Goal: Task Accomplishment & Management: Manage account settings

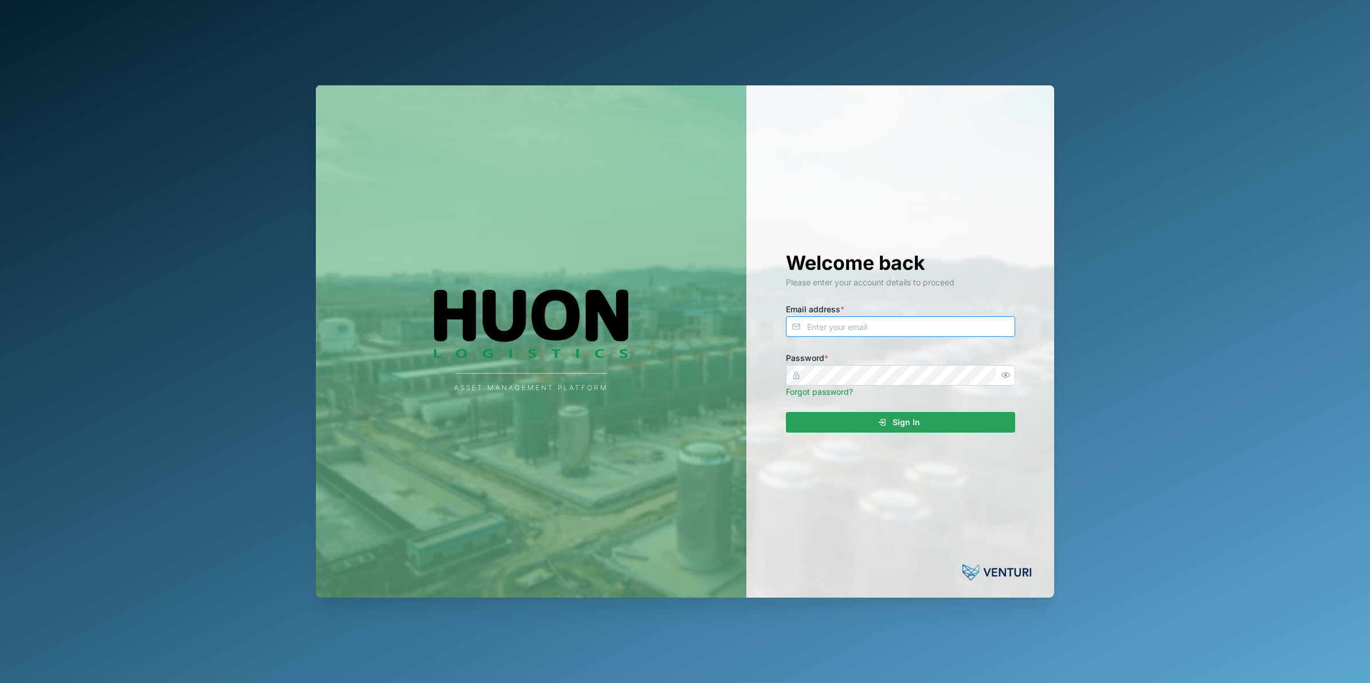
type input "nellie.mekere@venturi.io"
click at [1192, 312] on div "Asset Management Platform Welcome back Please enter your account details to pro…" at bounding box center [685, 341] width 1370 height 683
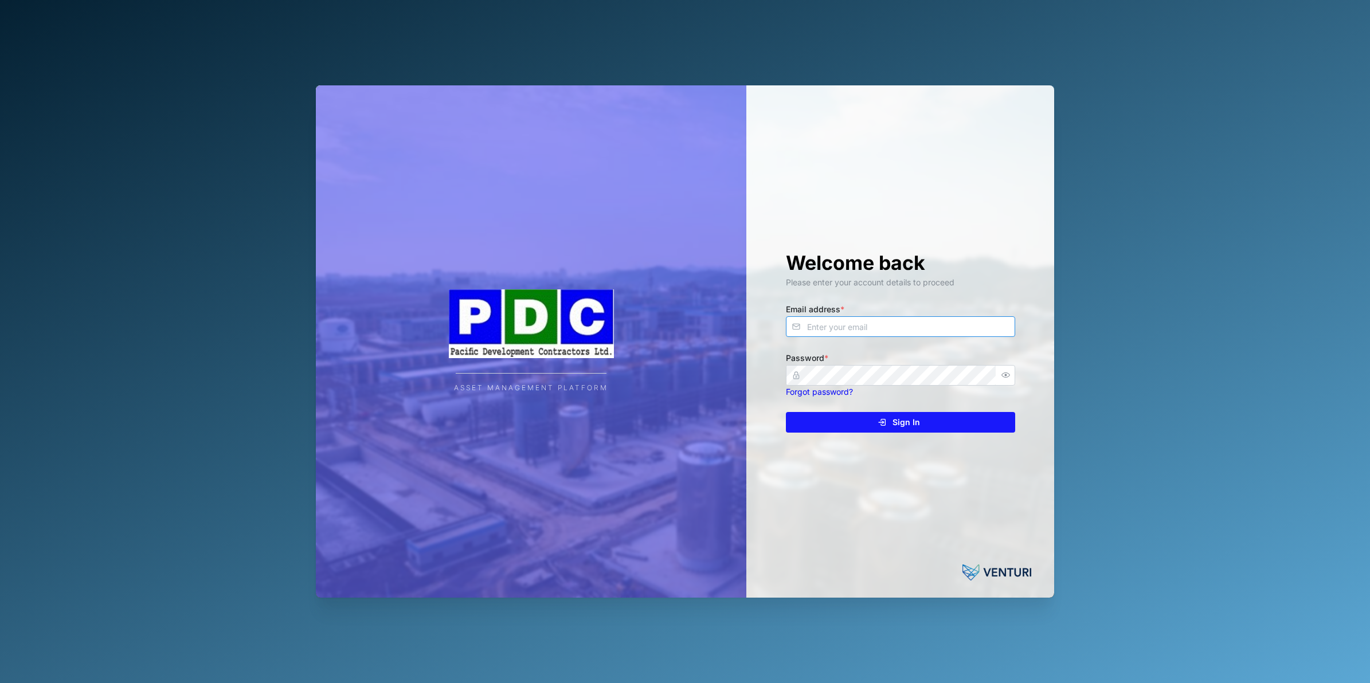
type input "nellie.mekere@venturi.io"
click at [933, 420] on div "Sign In" at bounding box center [898, 422] width 211 height 19
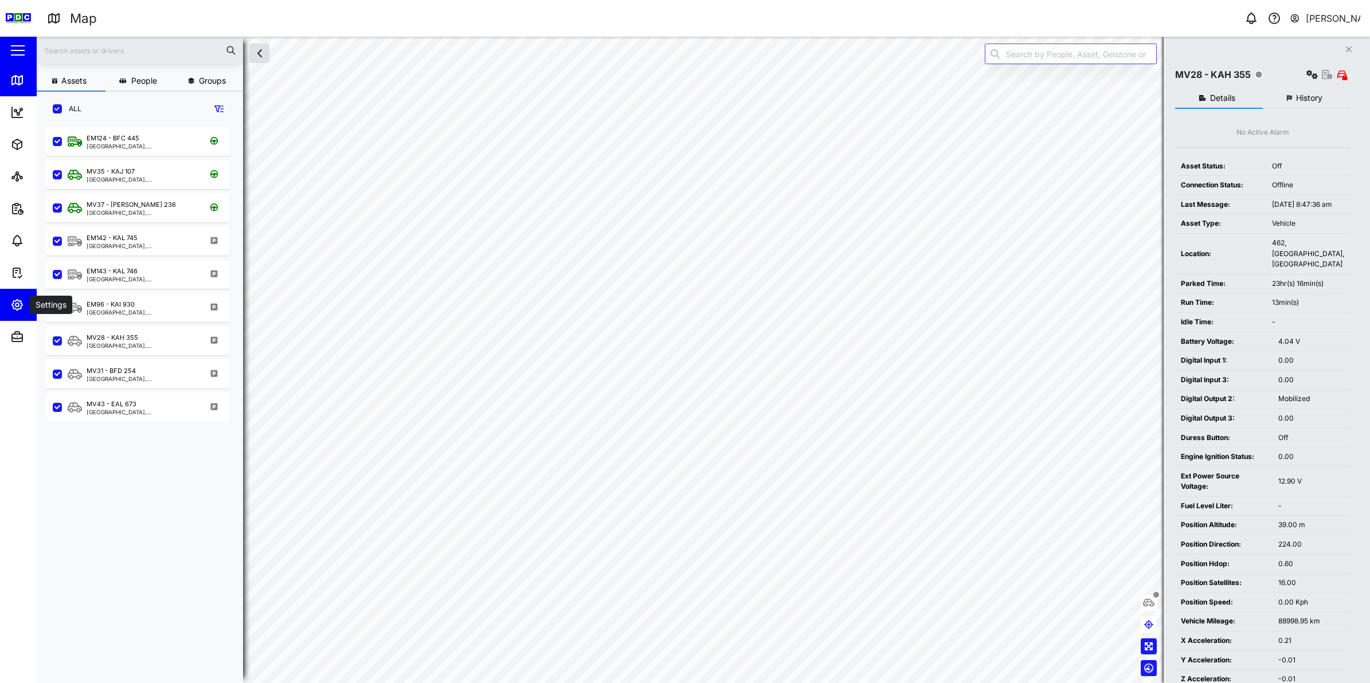
click at [18, 308] on icon "button" at bounding box center [17, 305] width 10 height 10
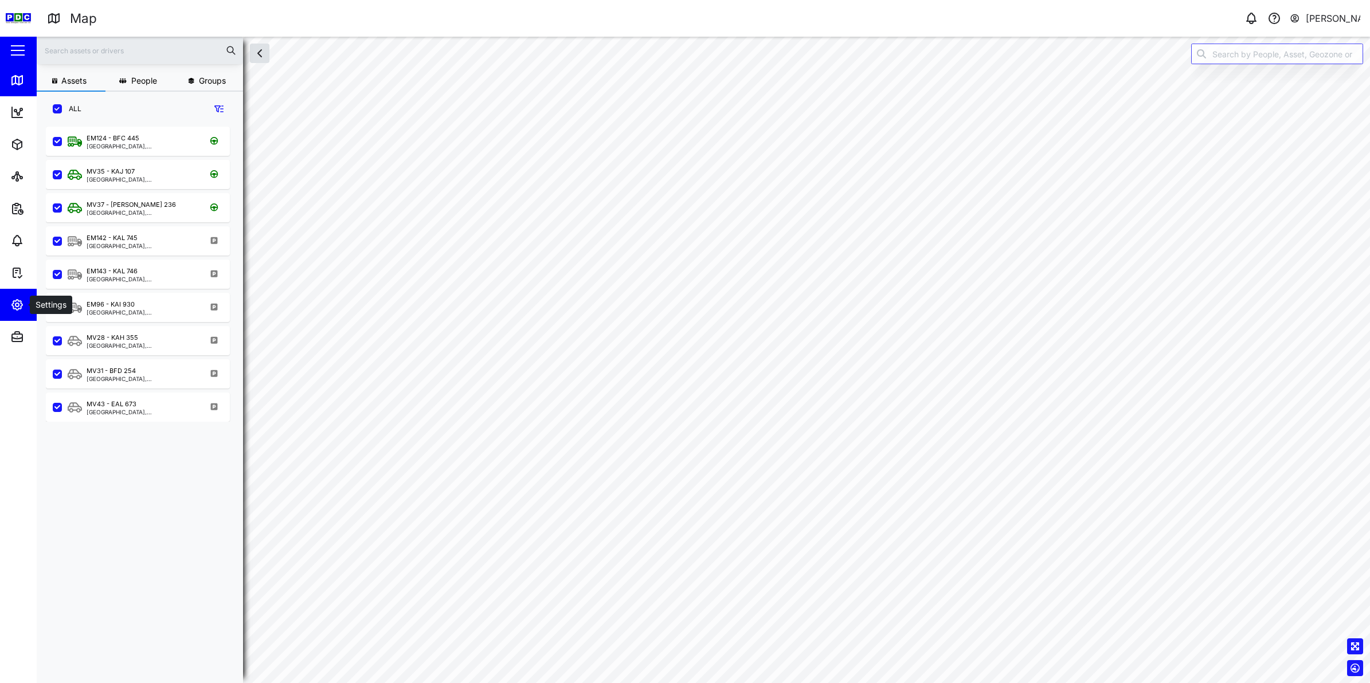
click at [16, 311] on icon "button" at bounding box center [17, 305] width 14 height 14
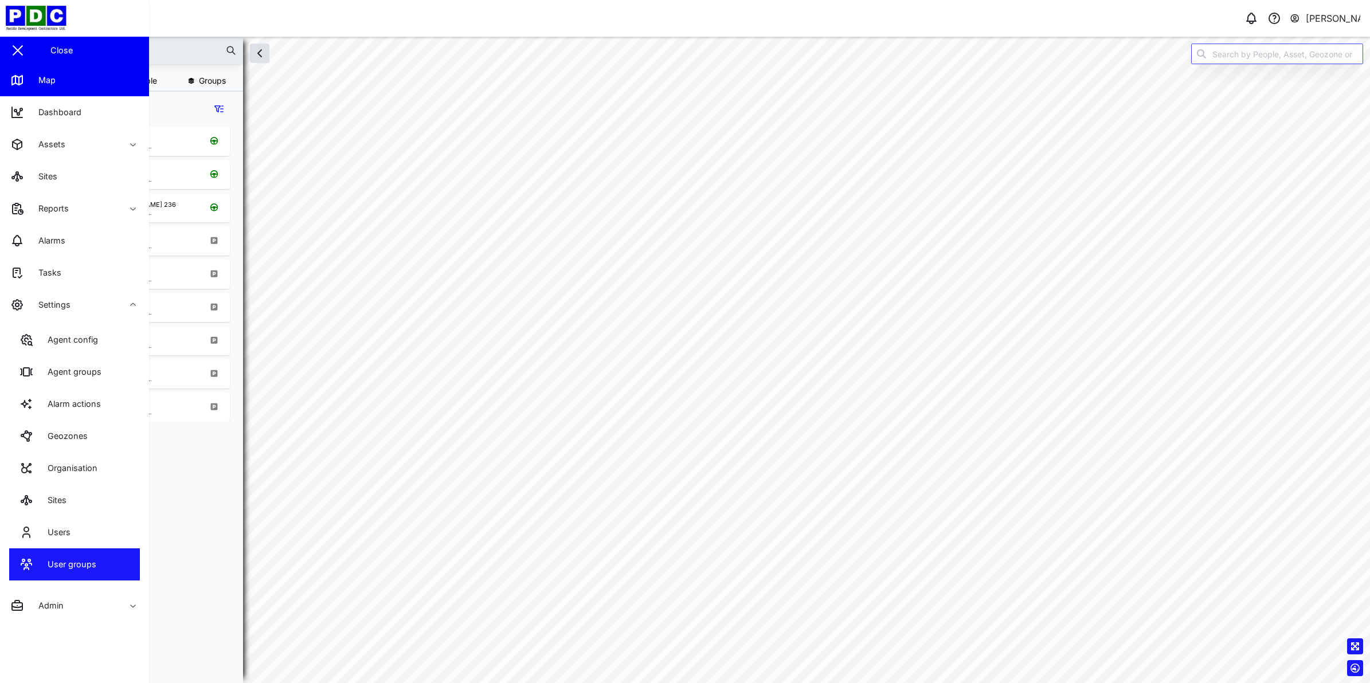
click at [80, 566] on div "User groups" at bounding box center [67, 564] width 57 height 13
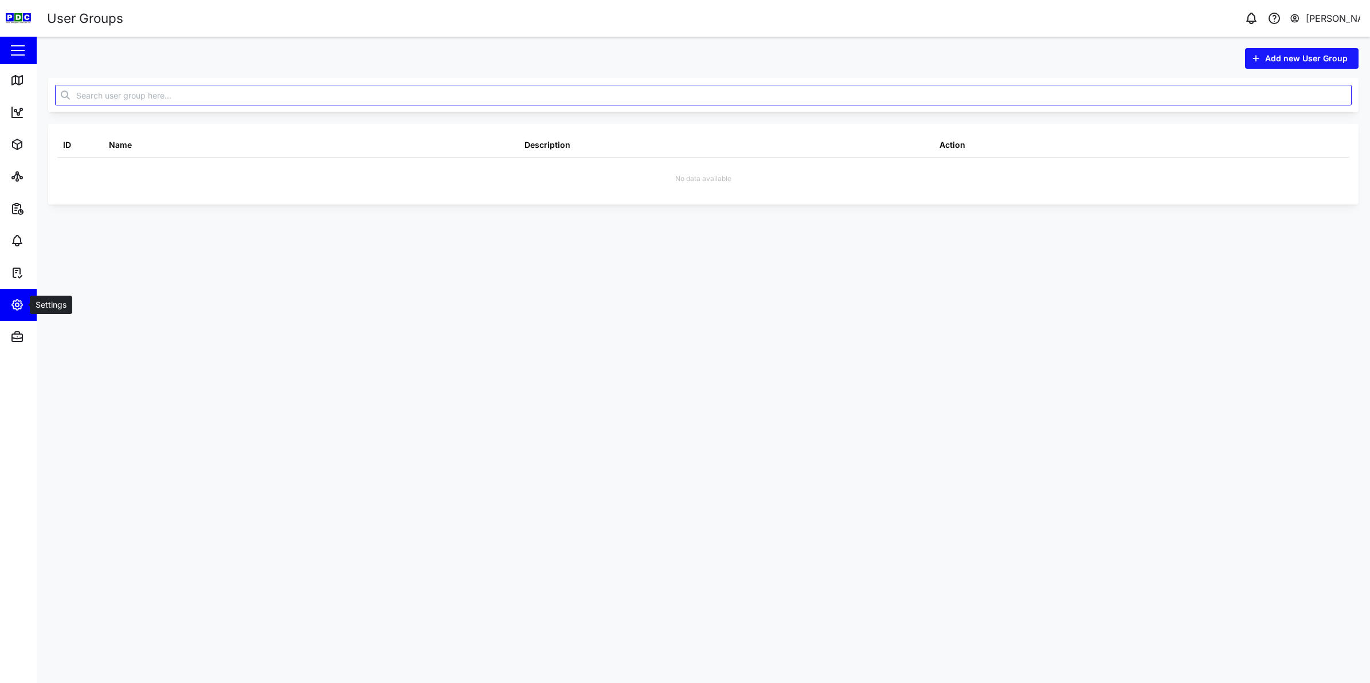
click at [15, 303] on icon "button" at bounding box center [16, 304] width 3 height 3
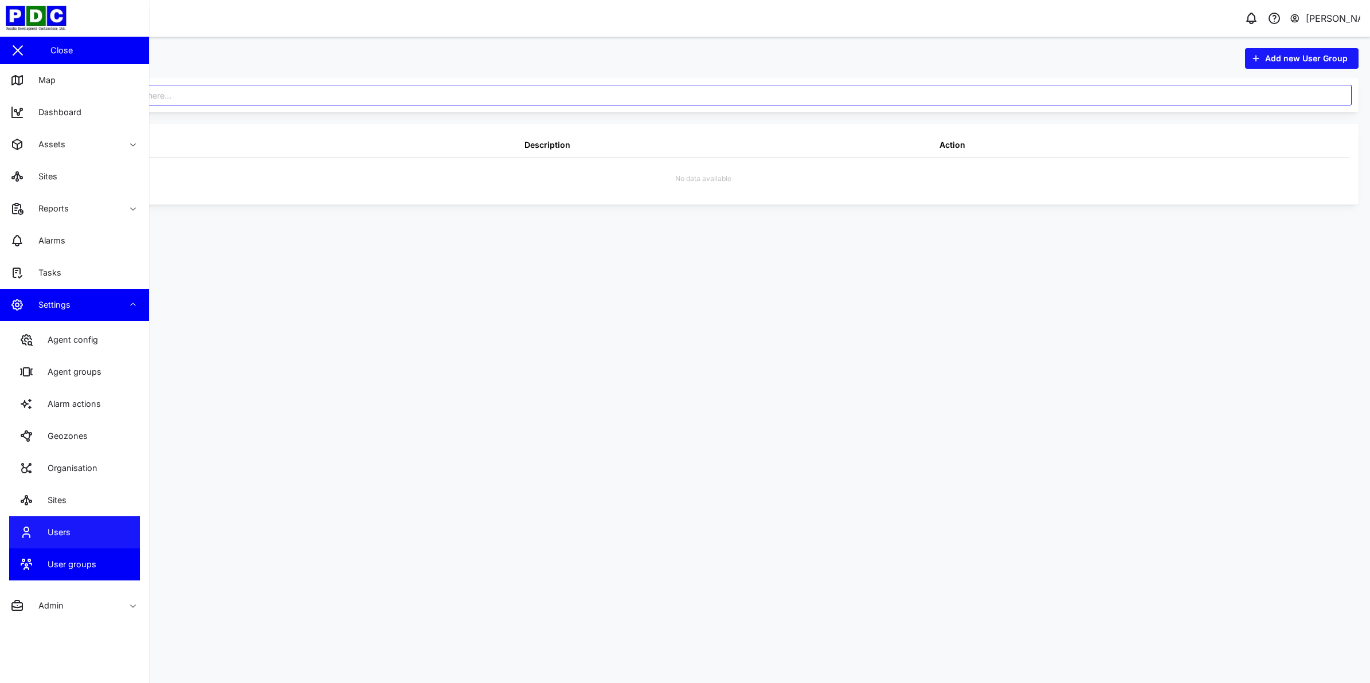
click at [76, 525] on link "Users" at bounding box center [74, 532] width 131 height 32
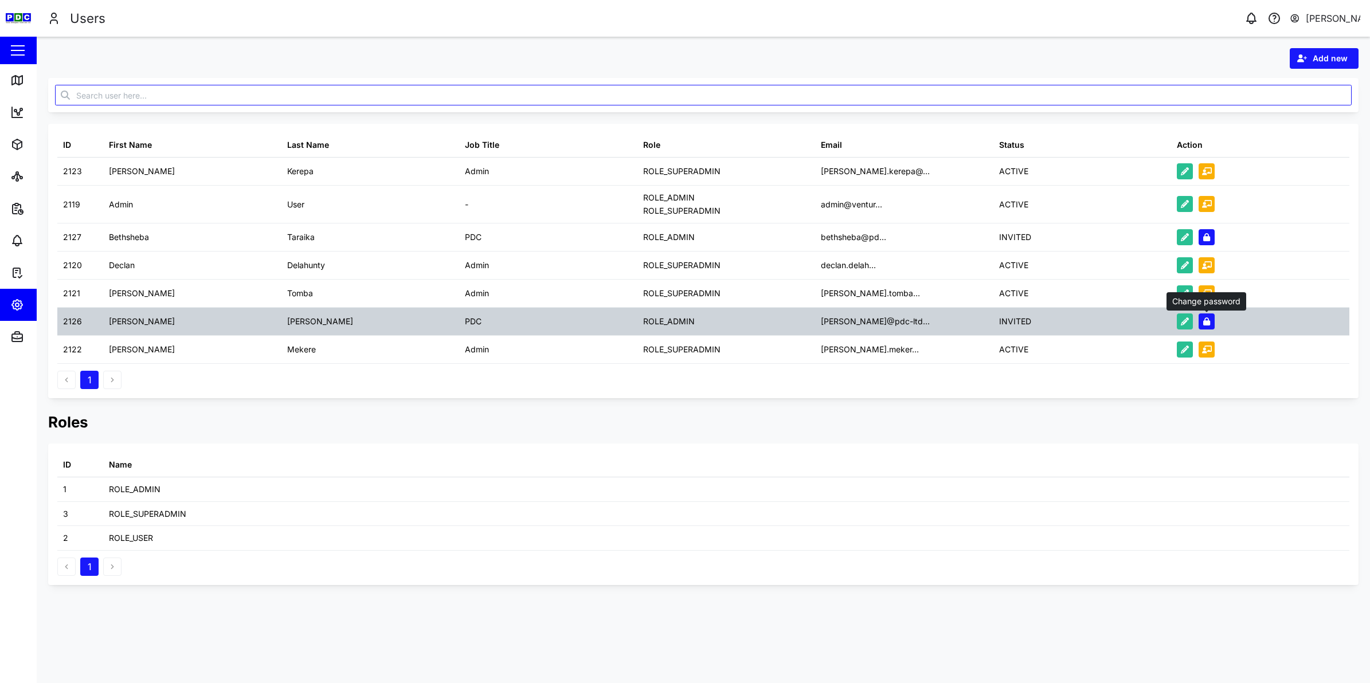
click at [1208, 321] on icon "button" at bounding box center [1206, 322] width 7 height 8
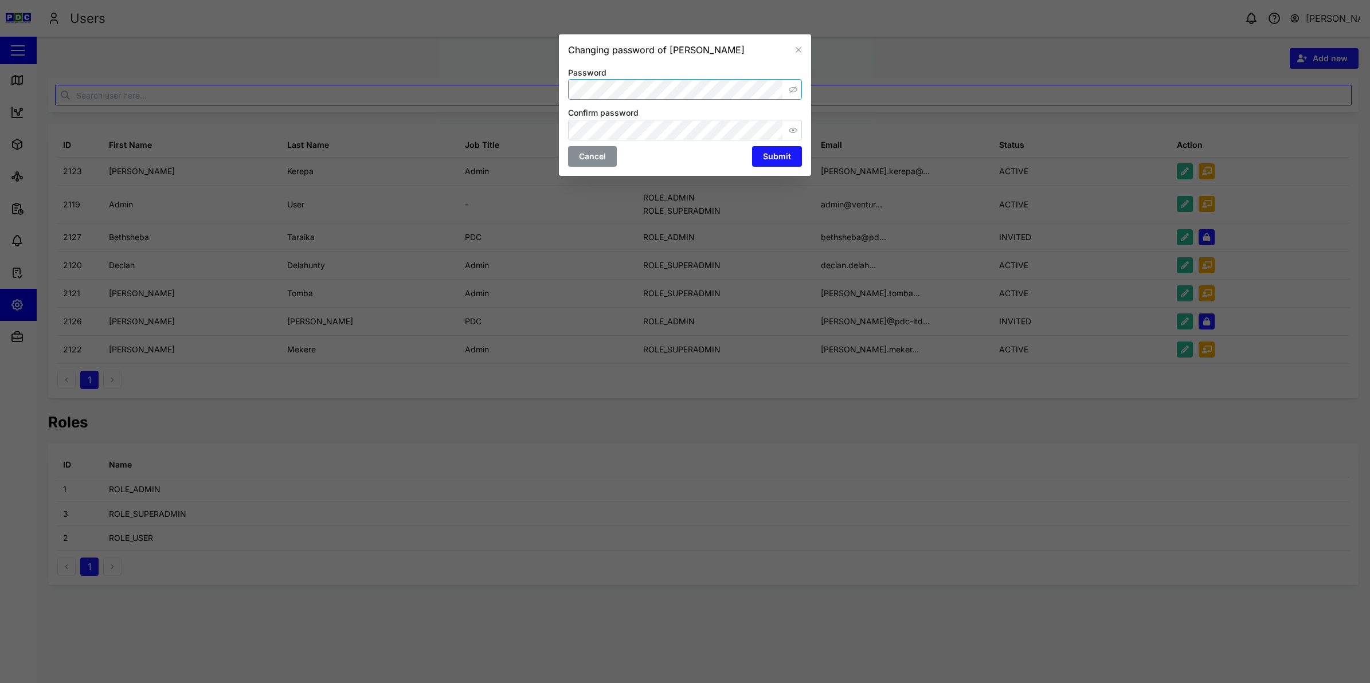
click at [793, 85] on icon "button" at bounding box center [793, 89] width 9 height 9
click at [794, 129] on icon "button" at bounding box center [793, 130] width 9 height 9
click at [769, 158] on span "Submit" at bounding box center [777, 156] width 28 height 19
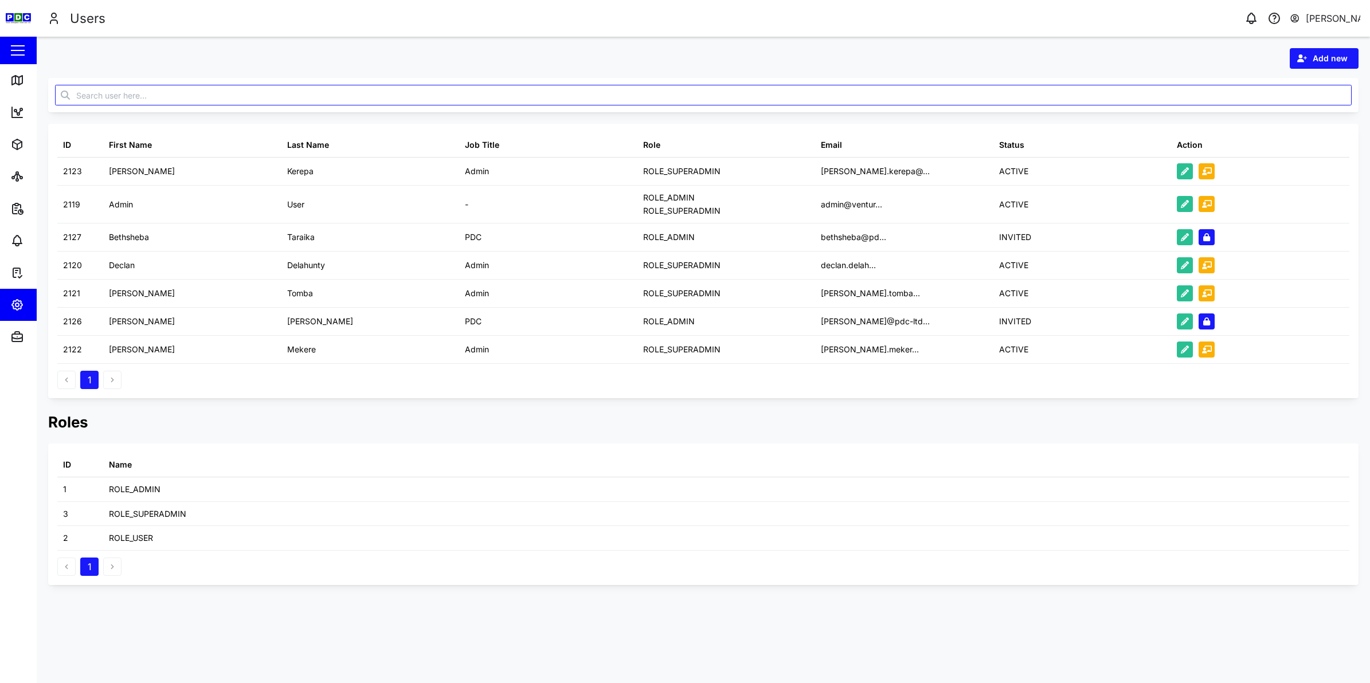
click at [9, 48] on button "button" at bounding box center [17, 50] width 19 height 19
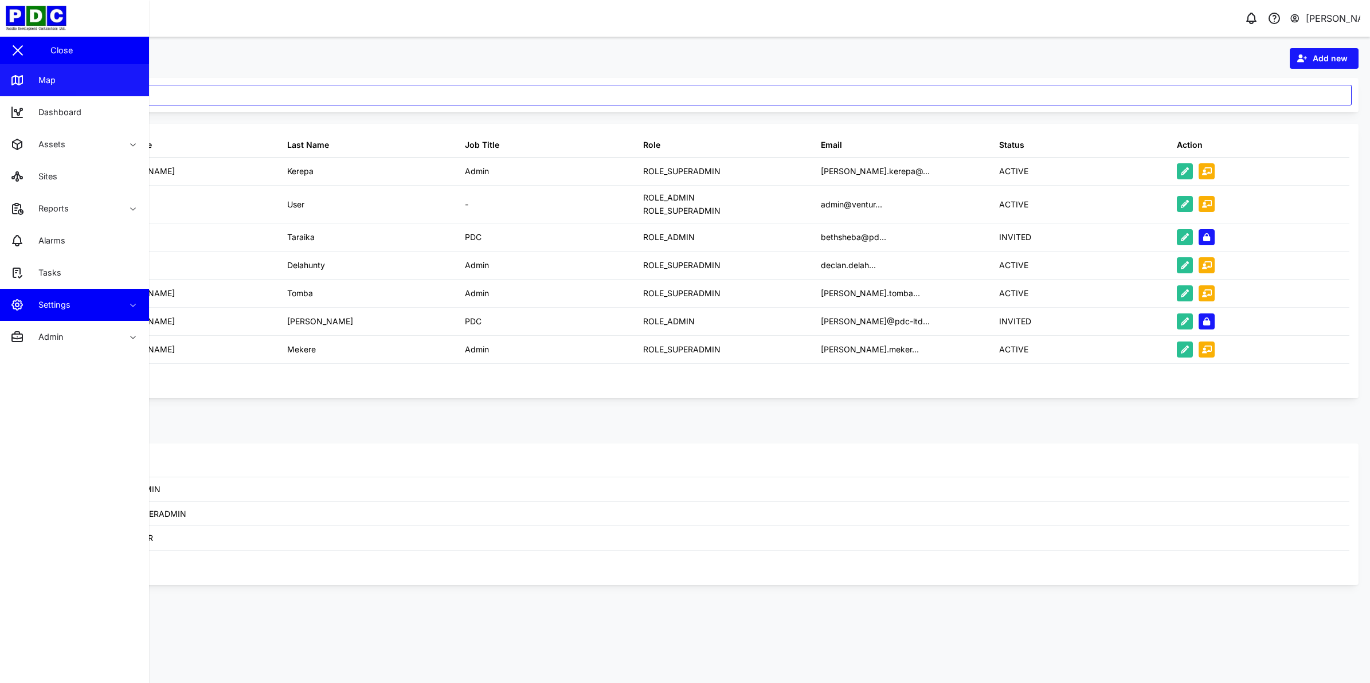
click at [19, 79] on icon at bounding box center [19, 80] width 0 height 7
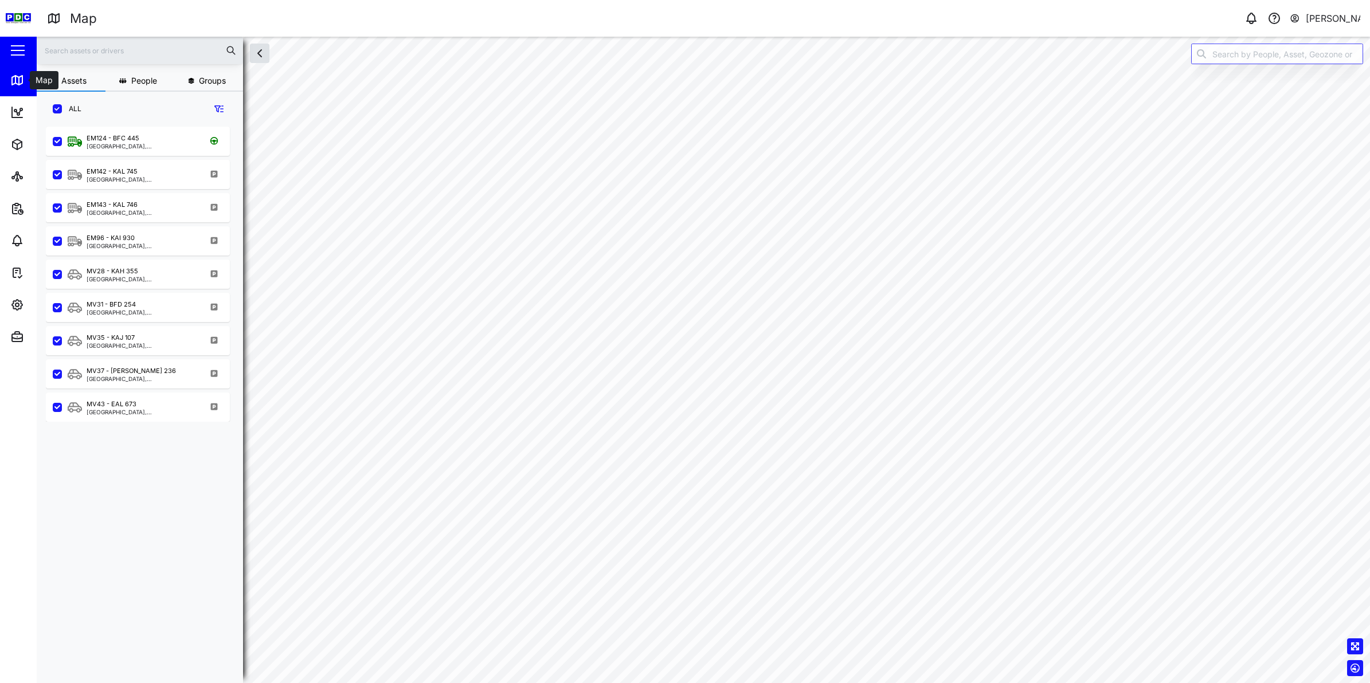
scroll to position [540, 178]
click at [1320, 21] on div "[PERSON_NAME]" at bounding box center [1333, 18] width 55 height 14
click at [1291, 70] on div "Sign Out" at bounding box center [1289, 73] width 124 height 14
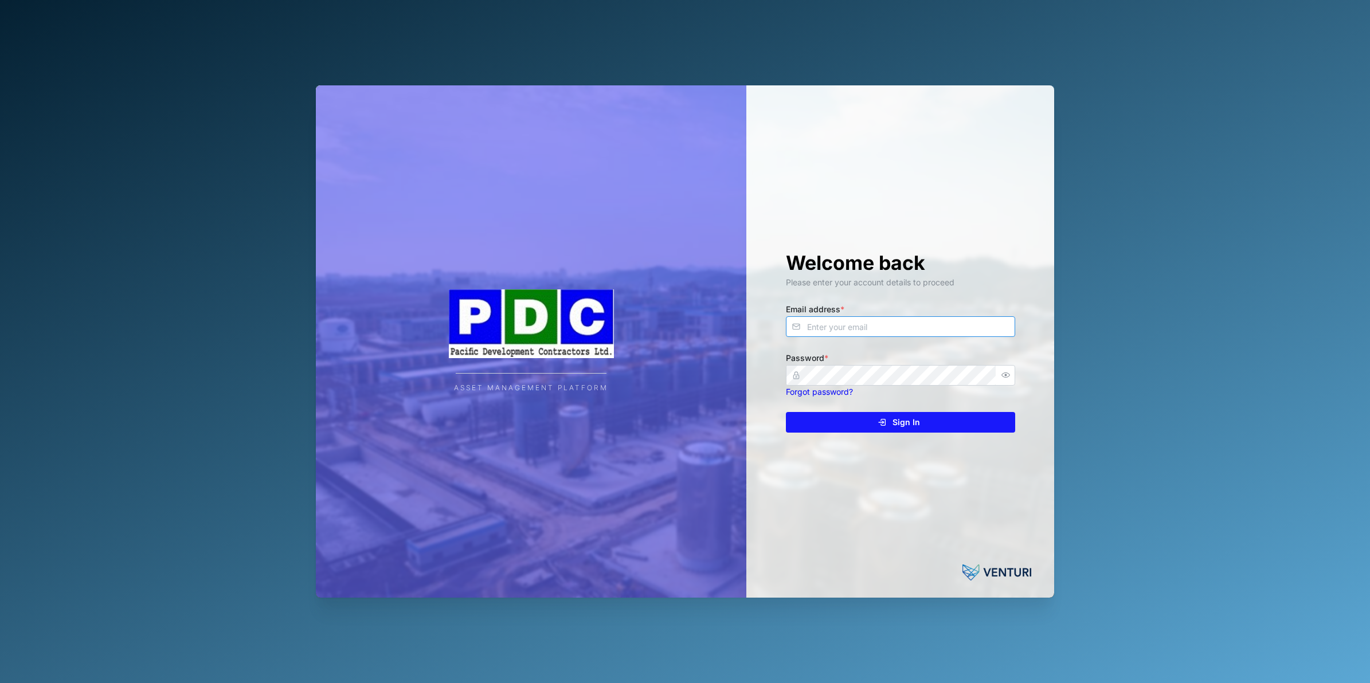
type input "[PERSON_NAME][EMAIL_ADDRESS][DOMAIN_NAME]"
click at [904, 422] on span "Sign In" at bounding box center [906, 422] width 28 height 19
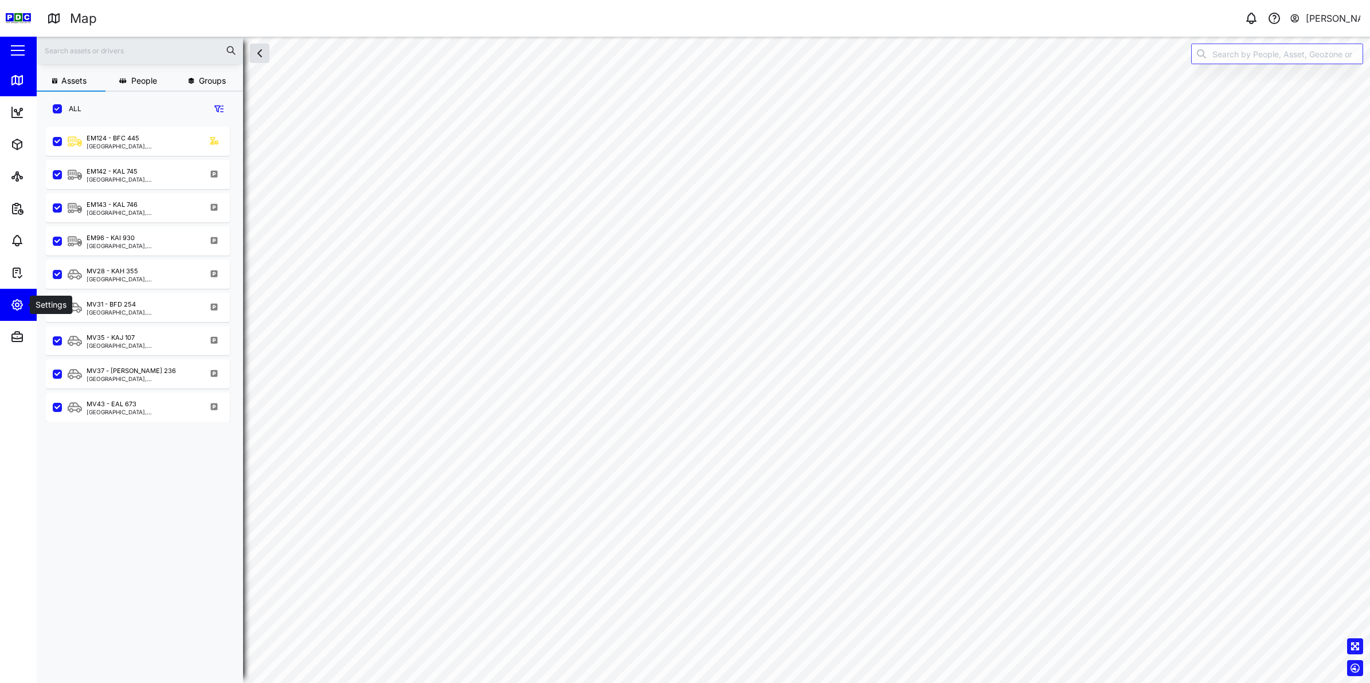
click at [23, 304] on icon "button" at bounding box center [17, 305] width 14 height 14
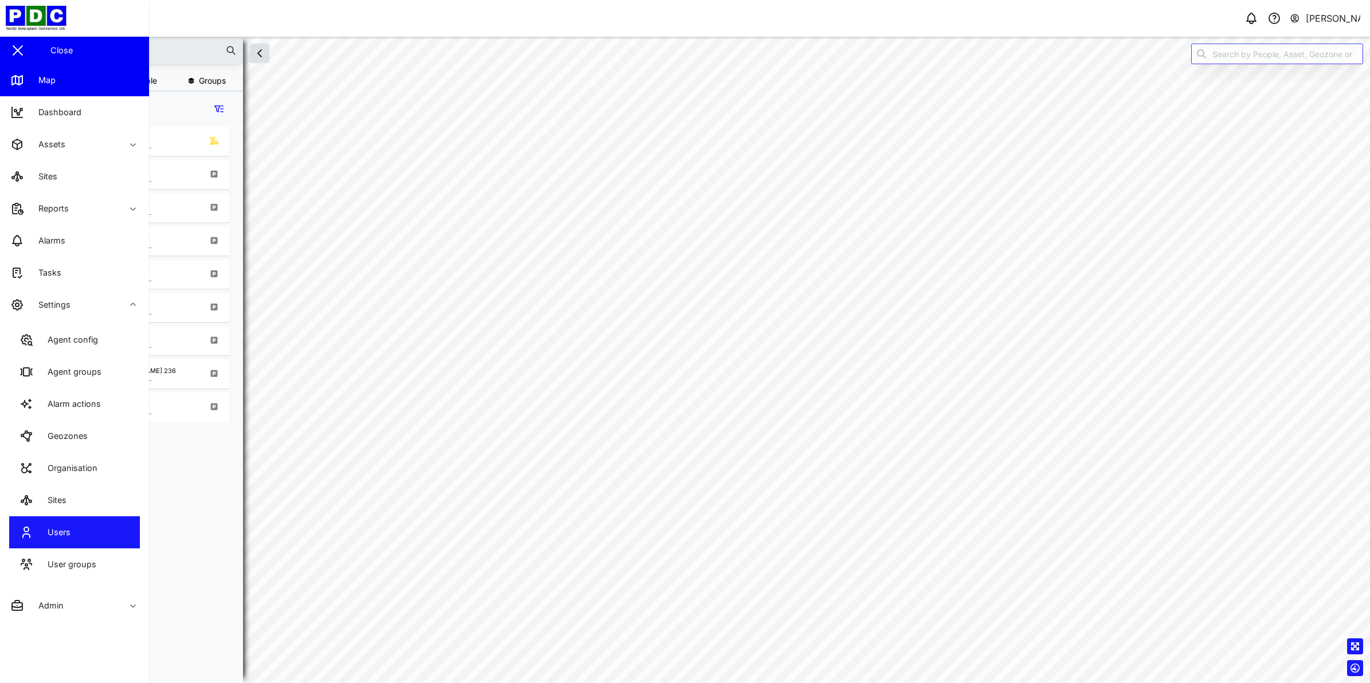
click at [89, 529] on link "Users" at bounding box center [74, 532] width 131 height 32
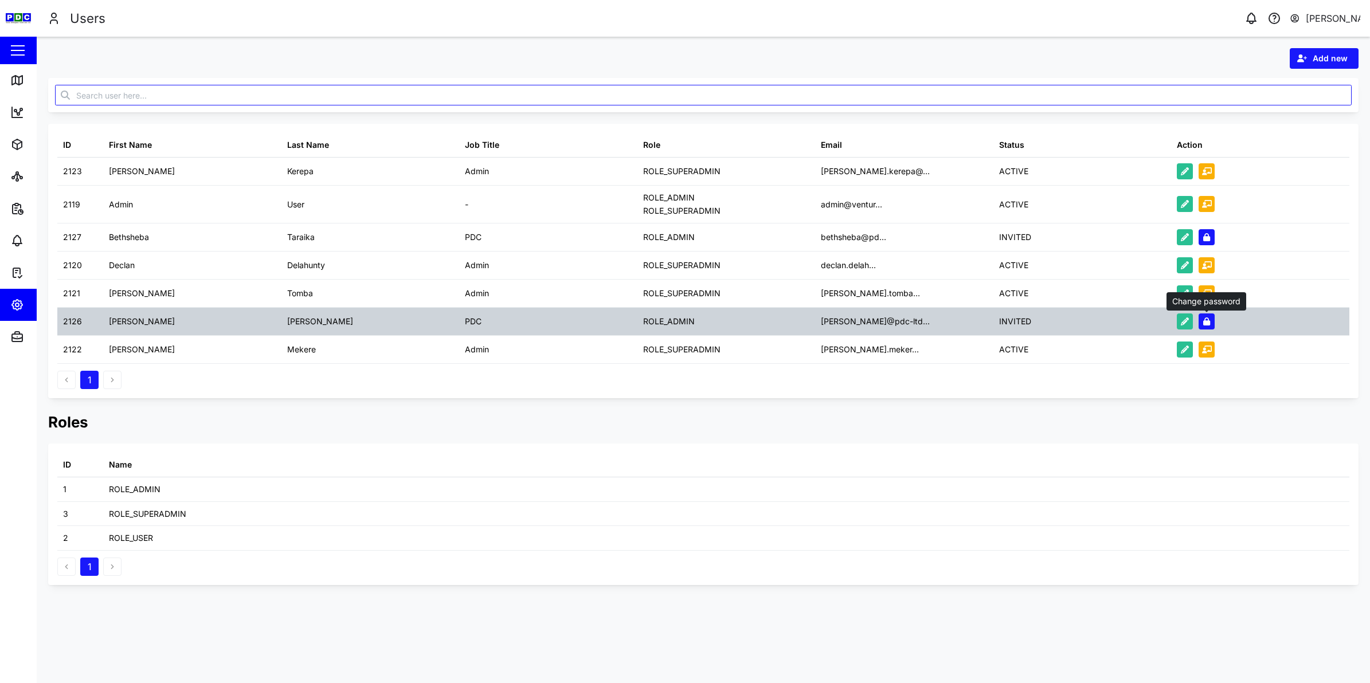
click at [1204, 321] on icon "button" at bounding box center [1206, 322] width 7 height 8
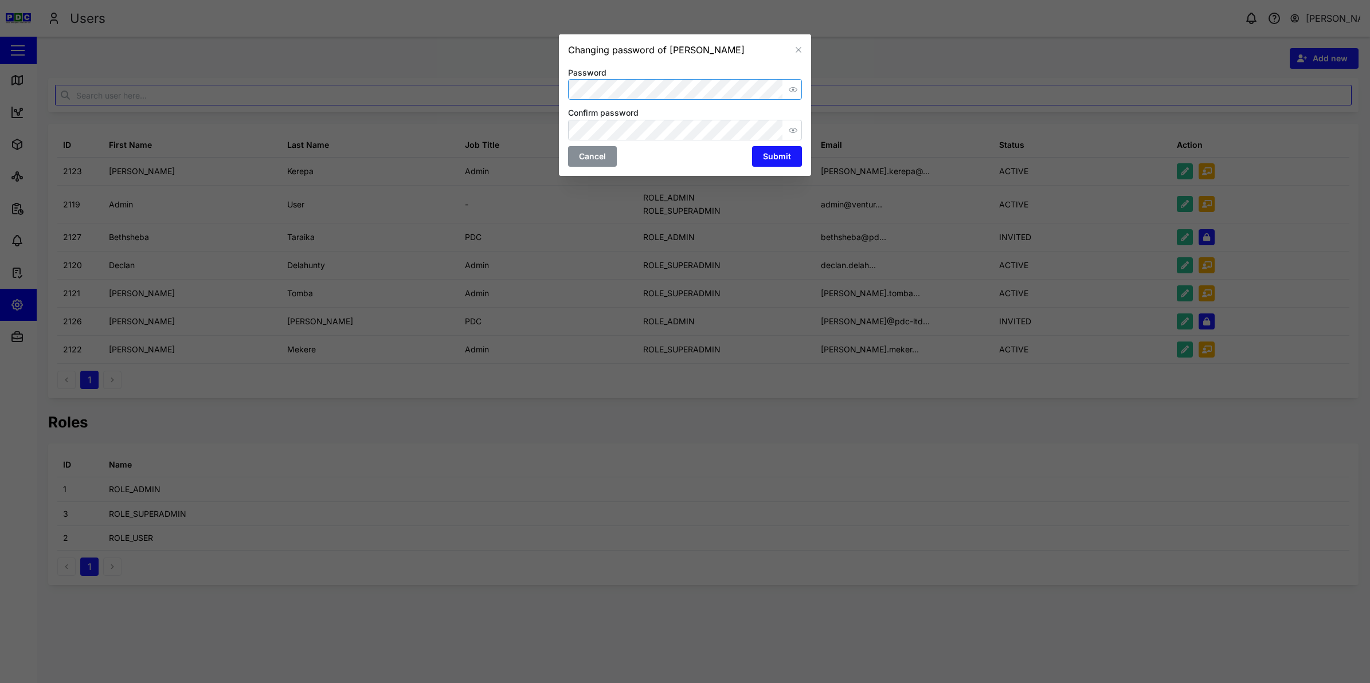
click at [794, 82] on button "button" at bounding box center [792, 89] width 15 height 15
click at [790, 132] on icon "button" at bounding box center [793, 130] width 9 height 9
click at [781, 158] on span "Submit" at bounding box center [777, 156] width 28 height 19
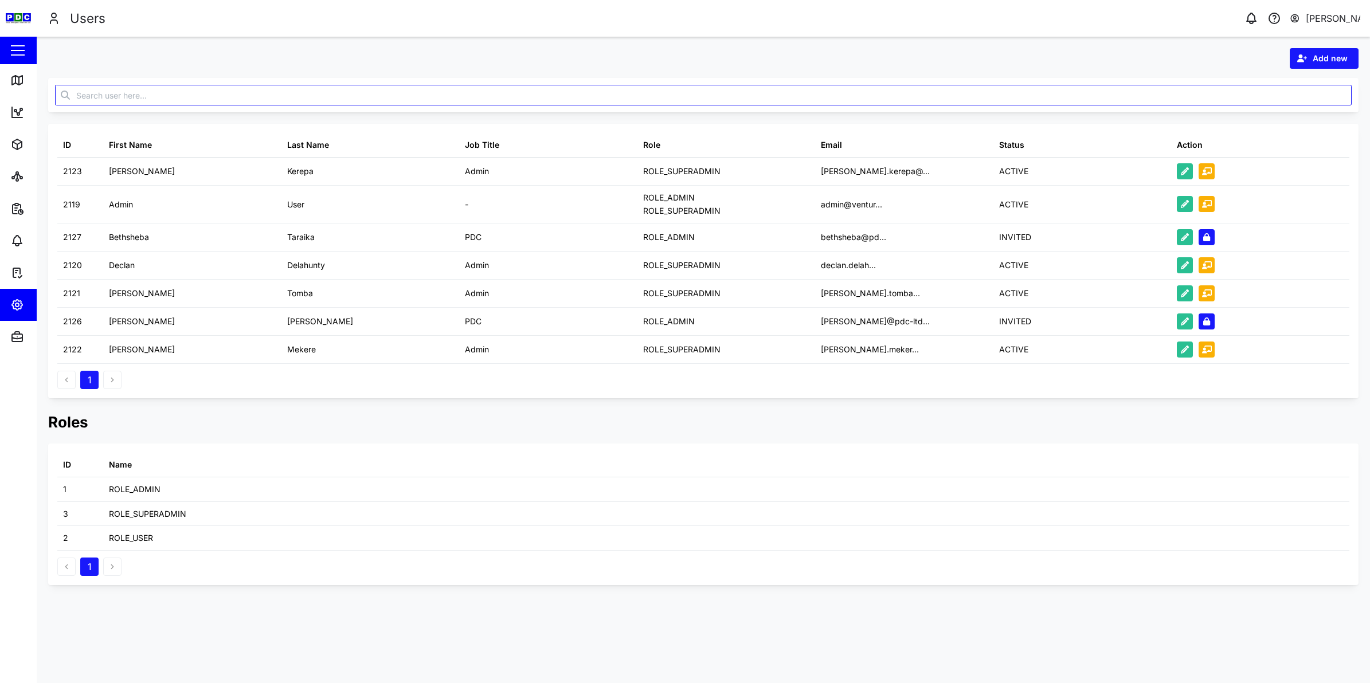
click at [1323, 11] on div "[PERSON_NAME]" at bounding box center [1333, 18] width 55 height 14
click at [1287, 72] on div "Sign Out" at bounding box center [1289, 73] width 124 height 14
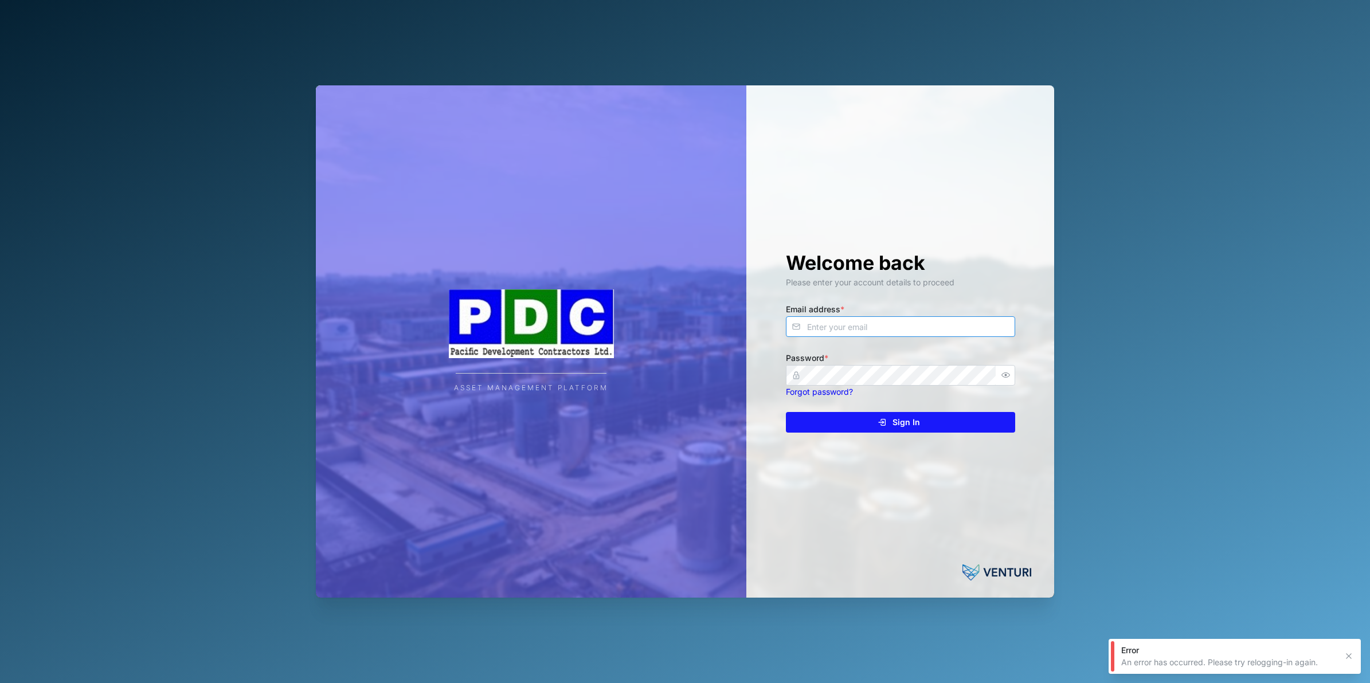
type input "[PERSON_NAME][EMAIL_ADDRESS][DOMAIN_NAME]"
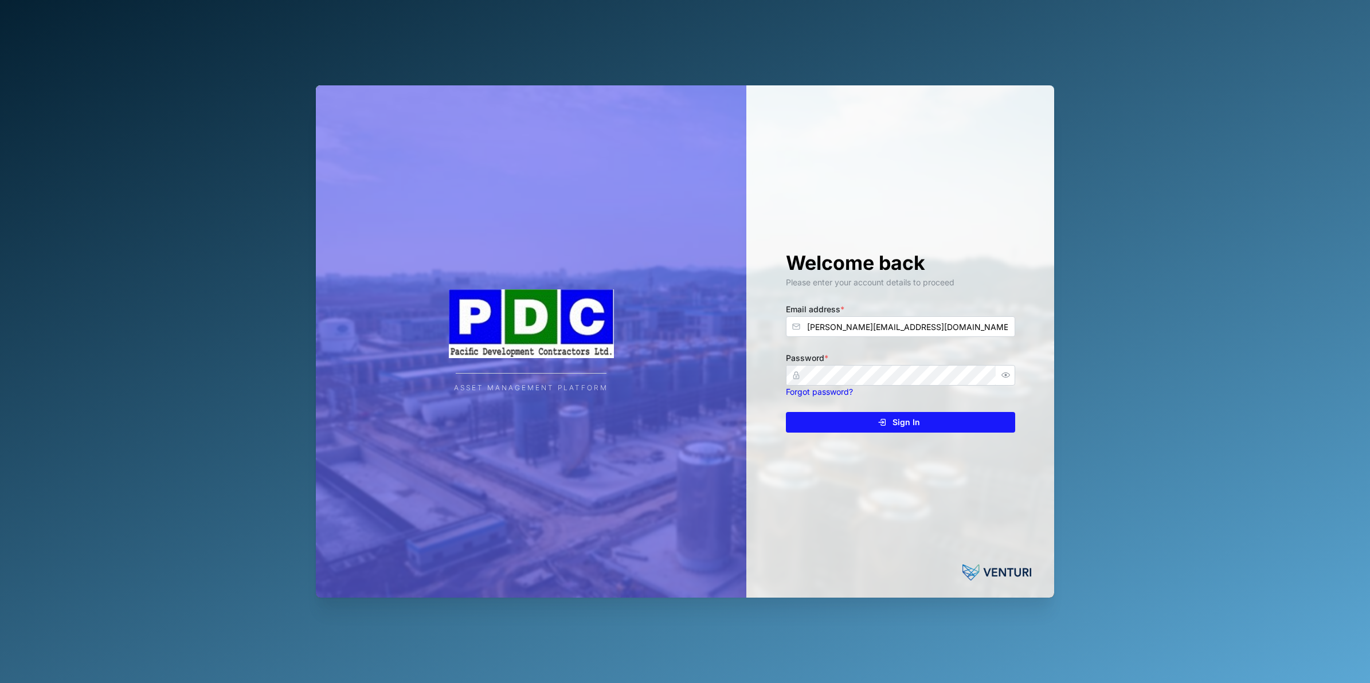
click at [943, 422] on div "Sign In" at bounding box center [898, 422] width 211 height 19
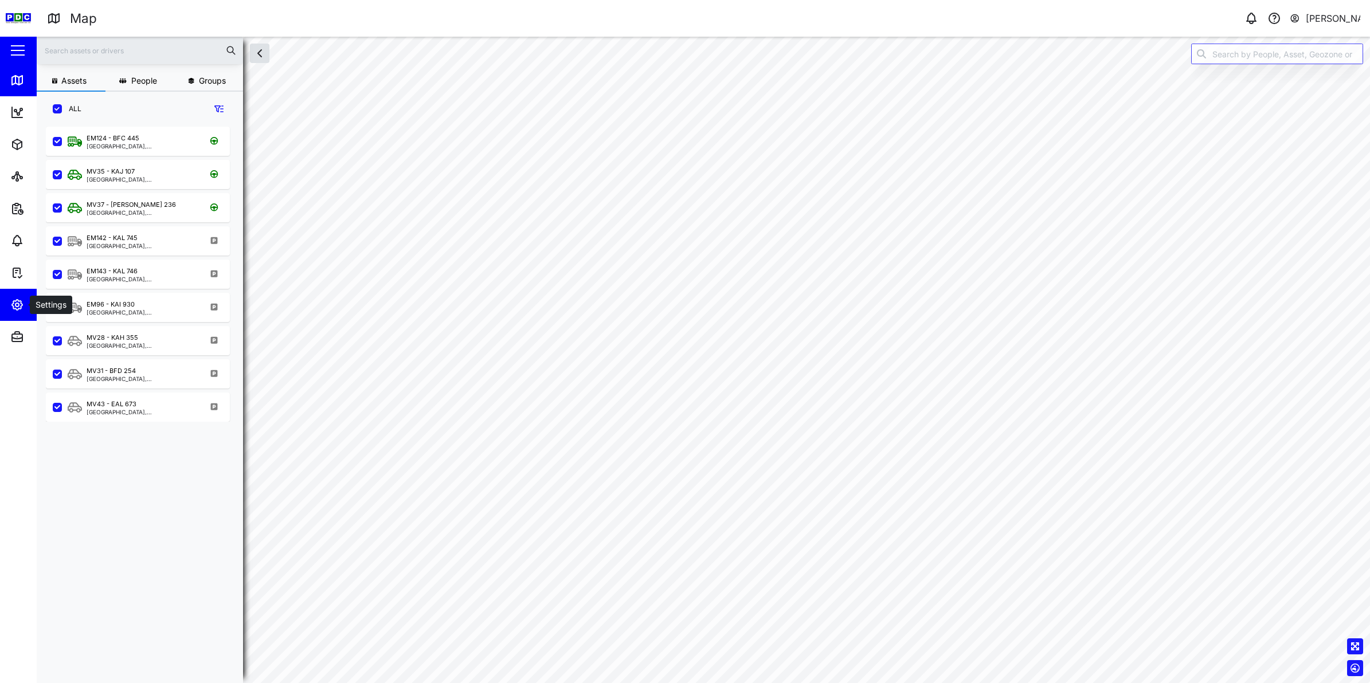
click at [6, 309] on button "Settings" at bounding box center [74, 305] width 149 height 32
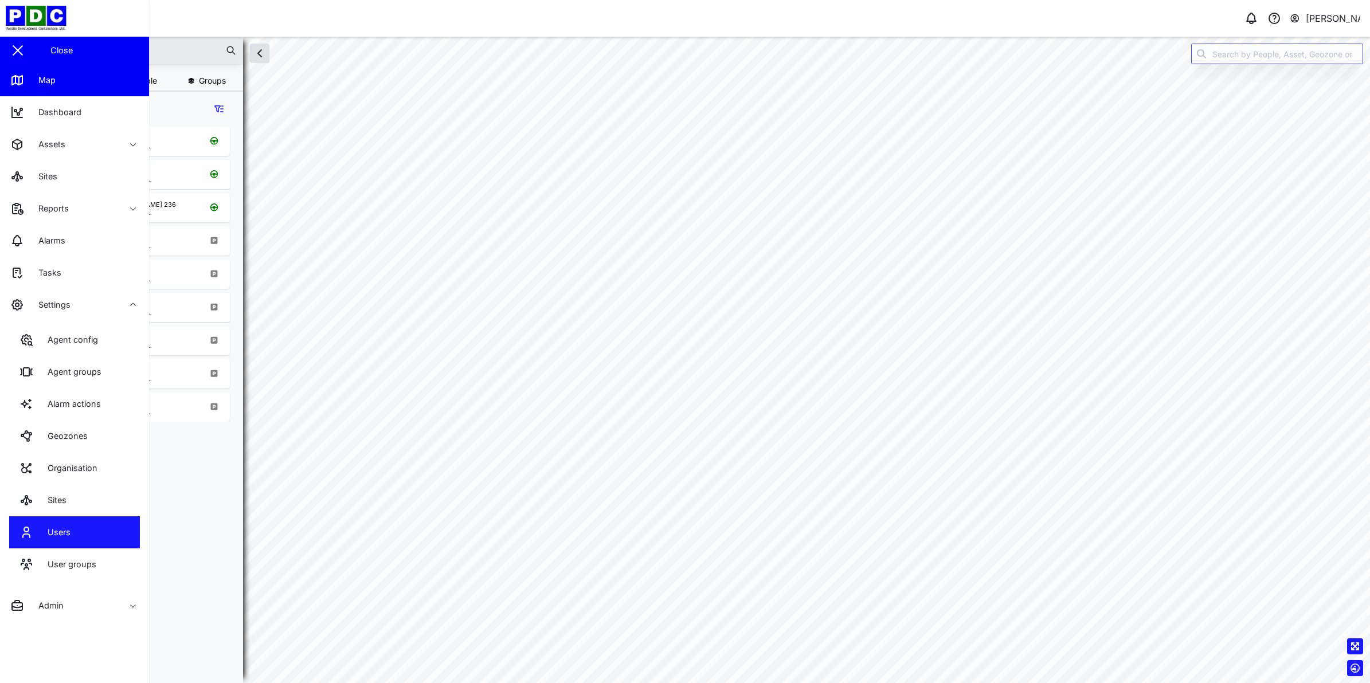
click at [109, 520] on link "Users" at bounding box center [74, 532] width 131 height 32
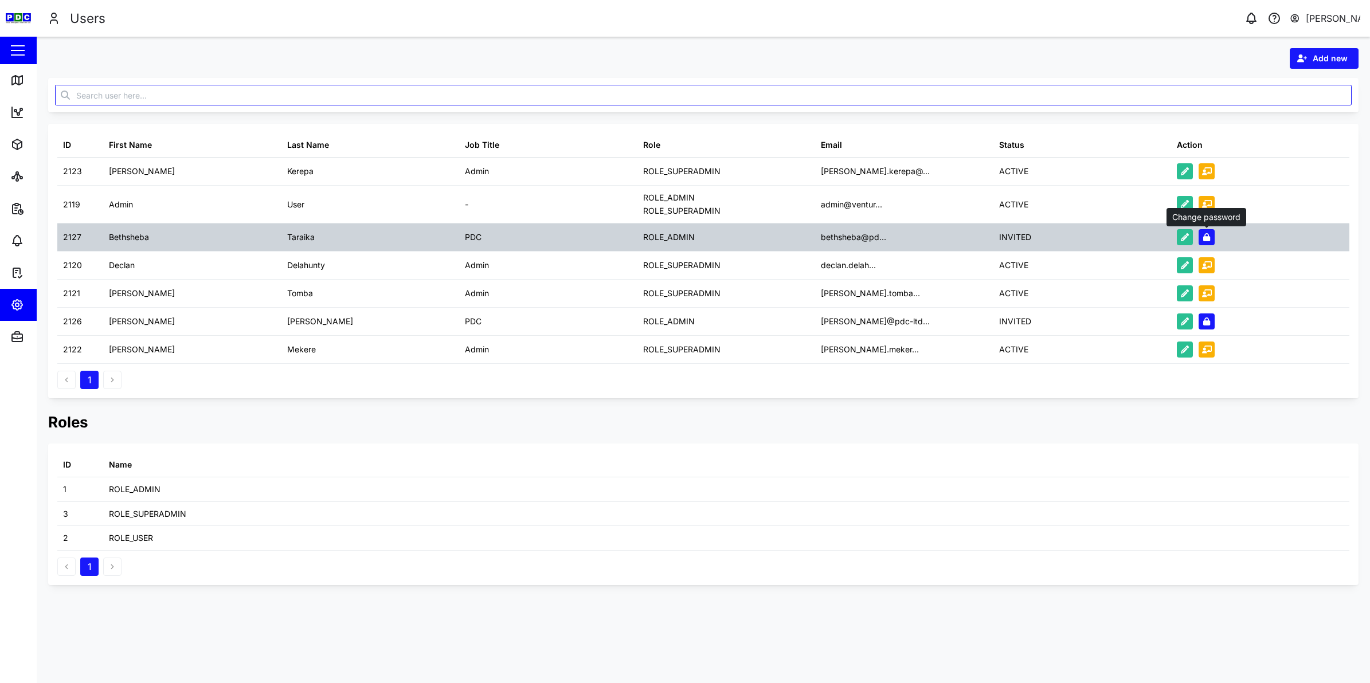
click at [1207, 236] on icon "button" at bounding box center [1206, 237] width 7 height 8
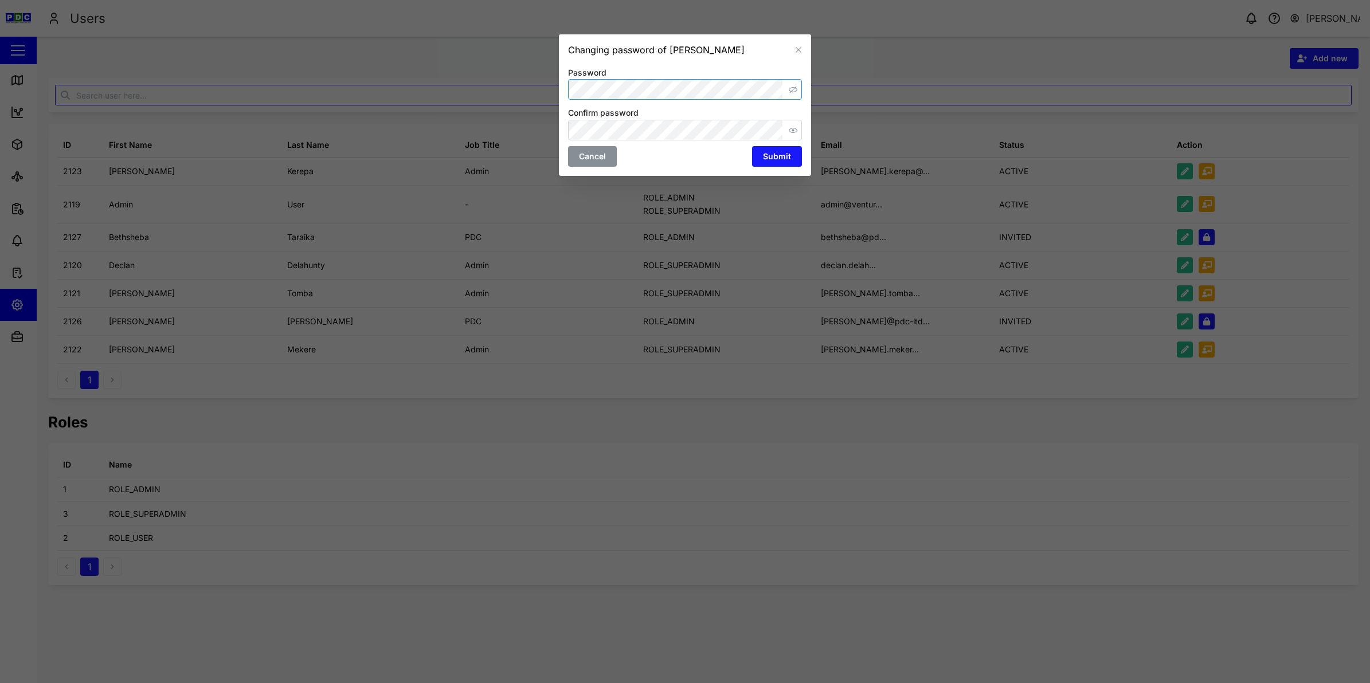
click at [797, 92] on icon "button" at bounding box center [793, 89] width 9 height 9
click at [790, 130] on icon "button" at bounding box center [793, 130] width 9 height 9
click at [779, 159] on span "Submit" at bounding box center [777, 156] width 28 height 19
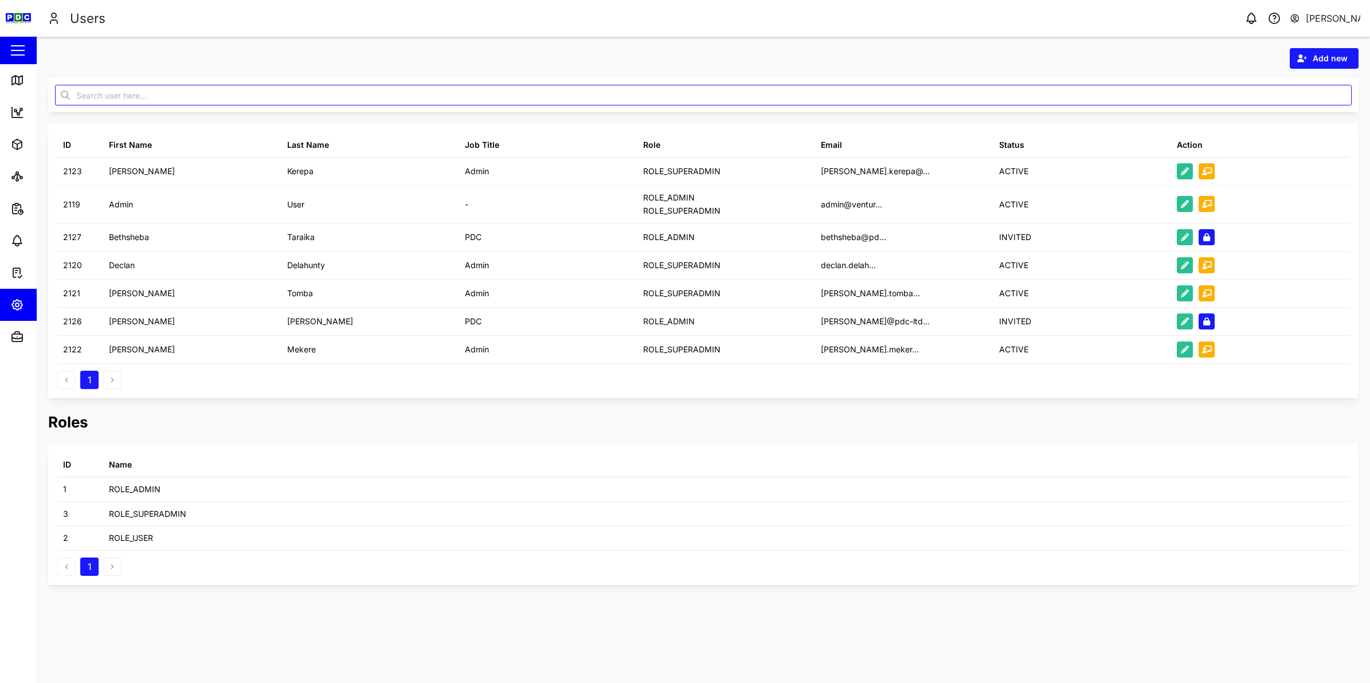
click at [1331, 18] on div "[PERSON_NAME]" at bounding box center [1333, 18] width 55 height 14
click at [1285, 75] on div "Sign Out" at bounding box center [1289, 73] width 124 height 14
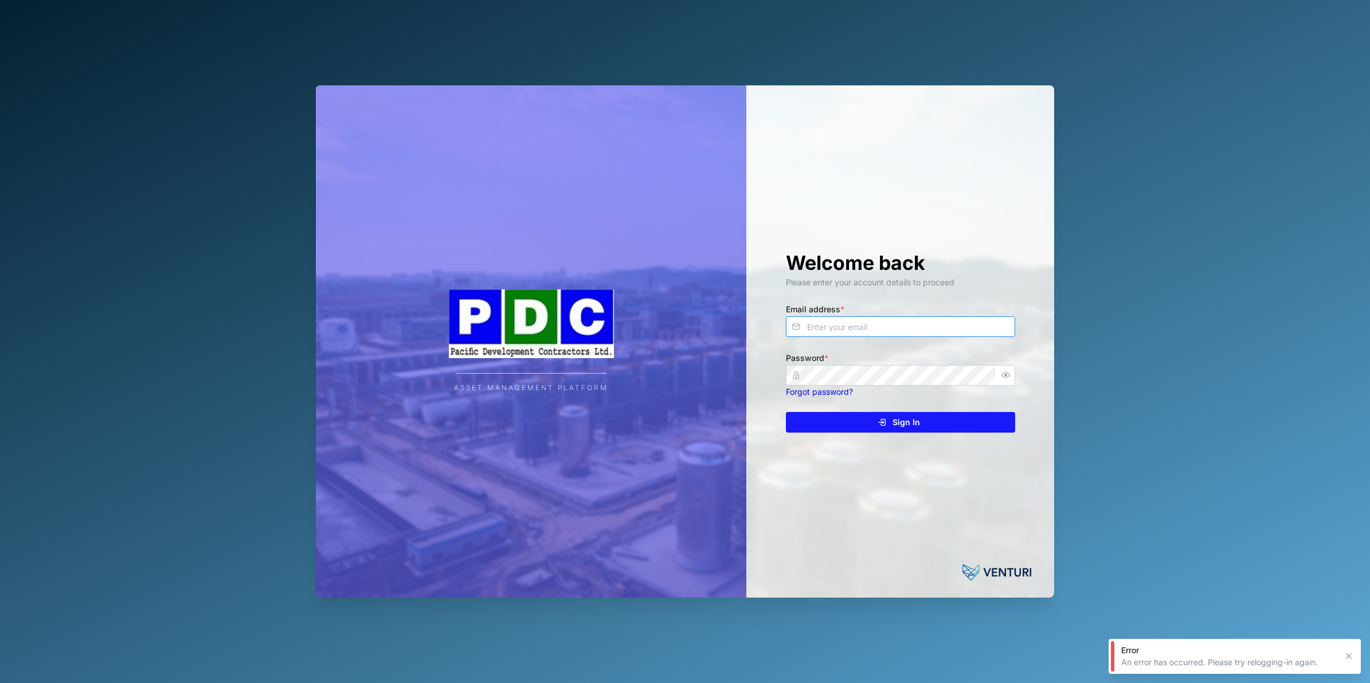
type input "[PERSON_NAME][EMAIL_ADDRESS][DOMAIN_NAME]"
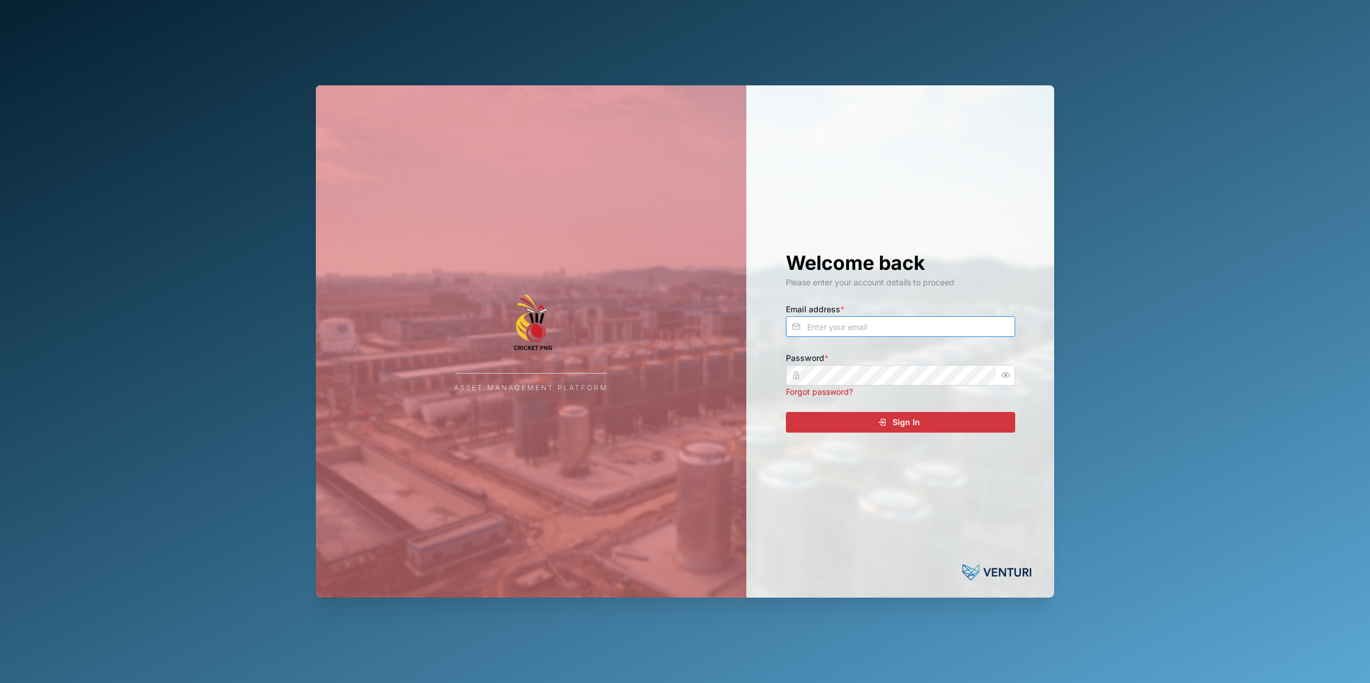
type input "nellie.mekere@venturi.io"
click at [900, 420] on span "Sign In" at bounding box center [906, 422] width 28 height 19
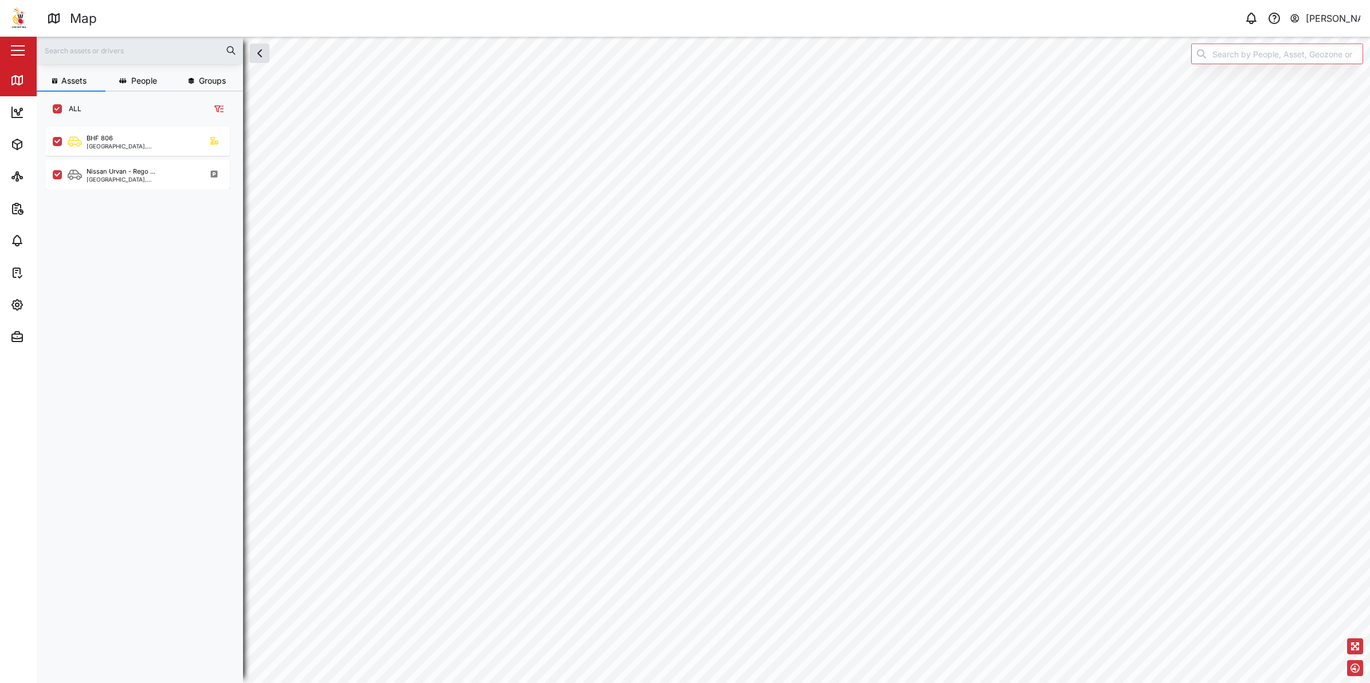
scroll to position [11, 11]
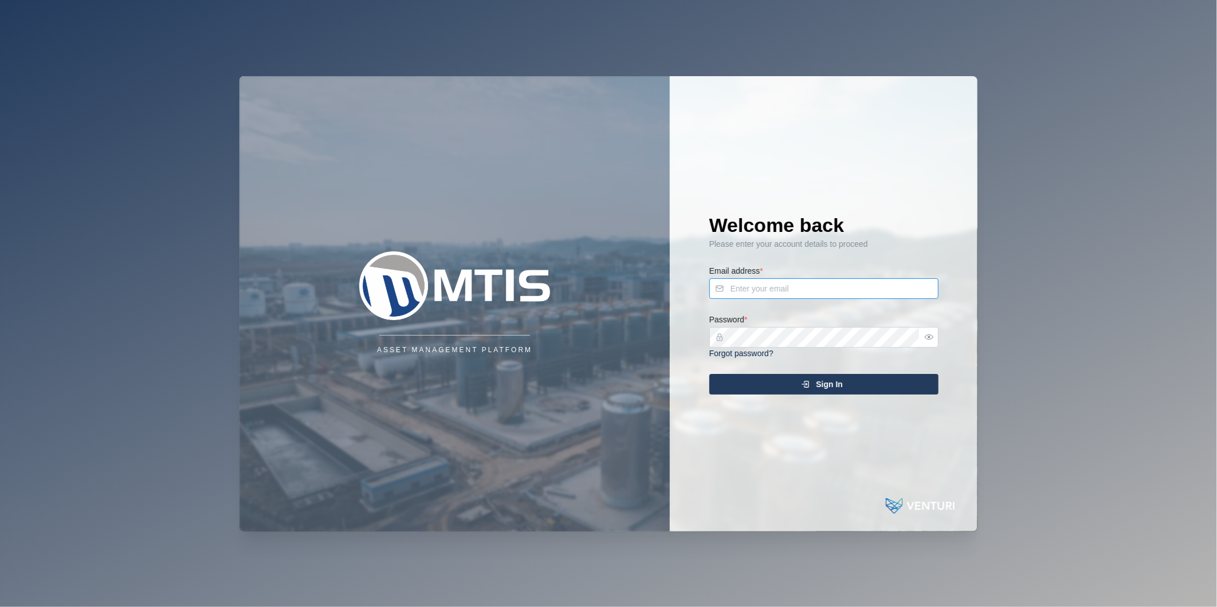
type input "[PERSON_NAME][EMAIL_ADDRESS][DOMAIN_NAME]"
click at [846, 378] on div "Sign In" at bounding box center [822, 384] width 211 height 19
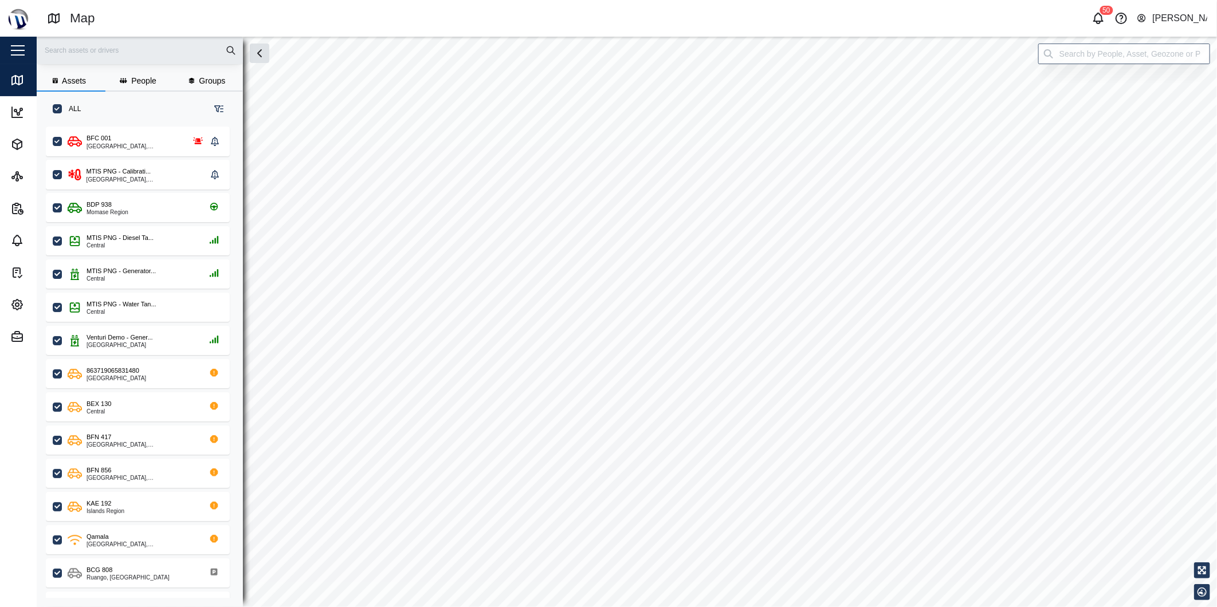
checkbox input "true"
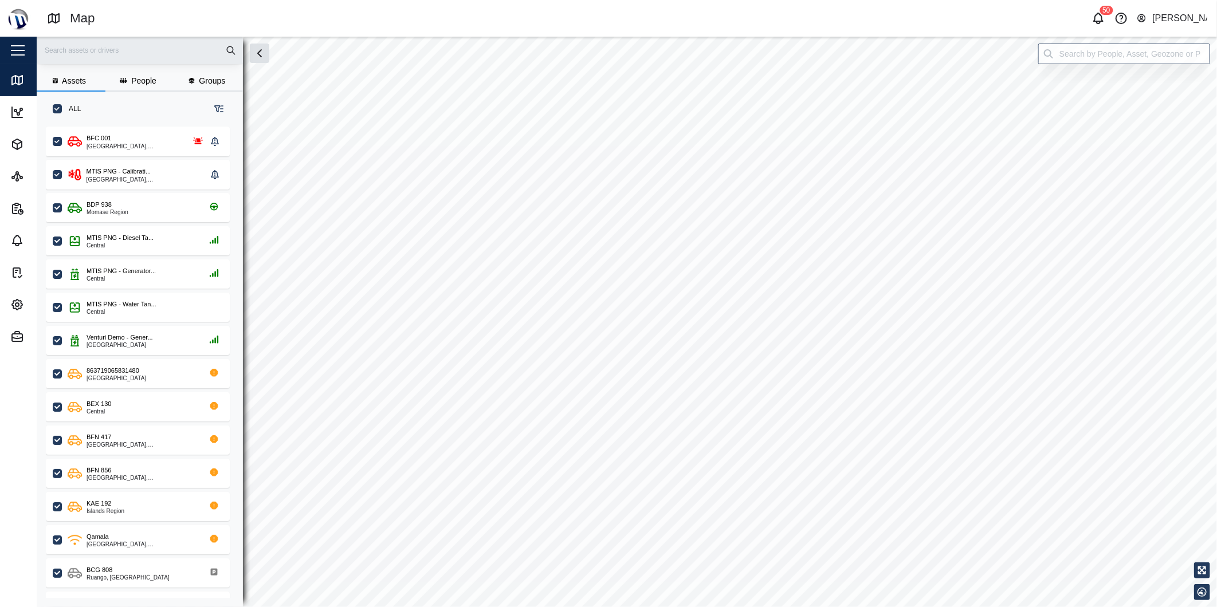
checkbox input "true"
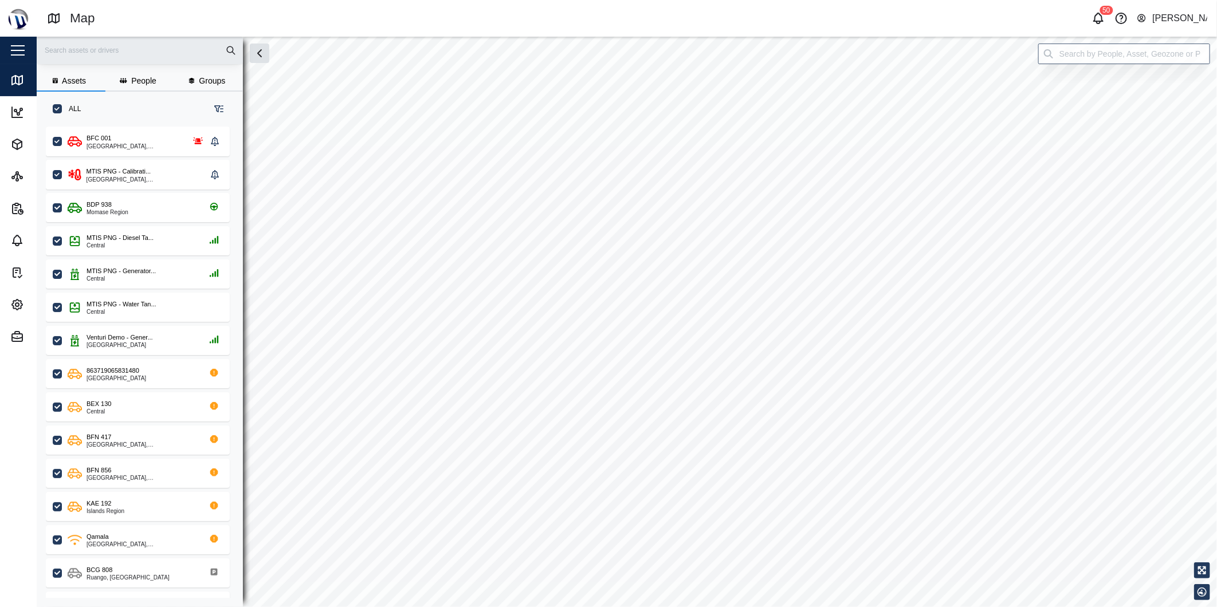
checkbox input "true"
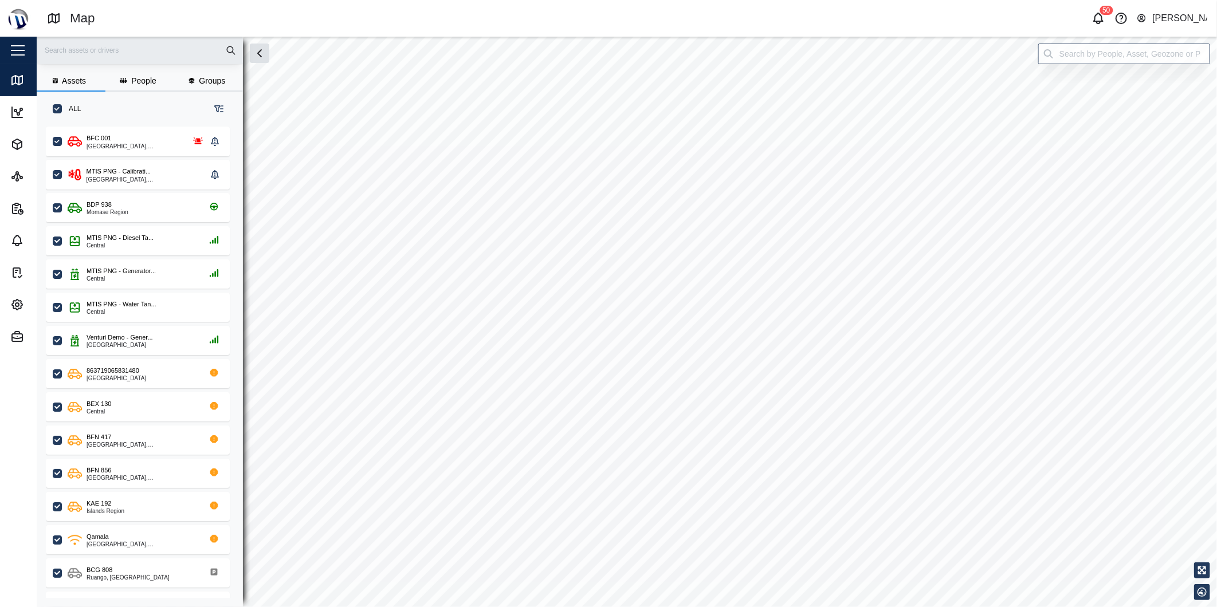
checkbox input "true"
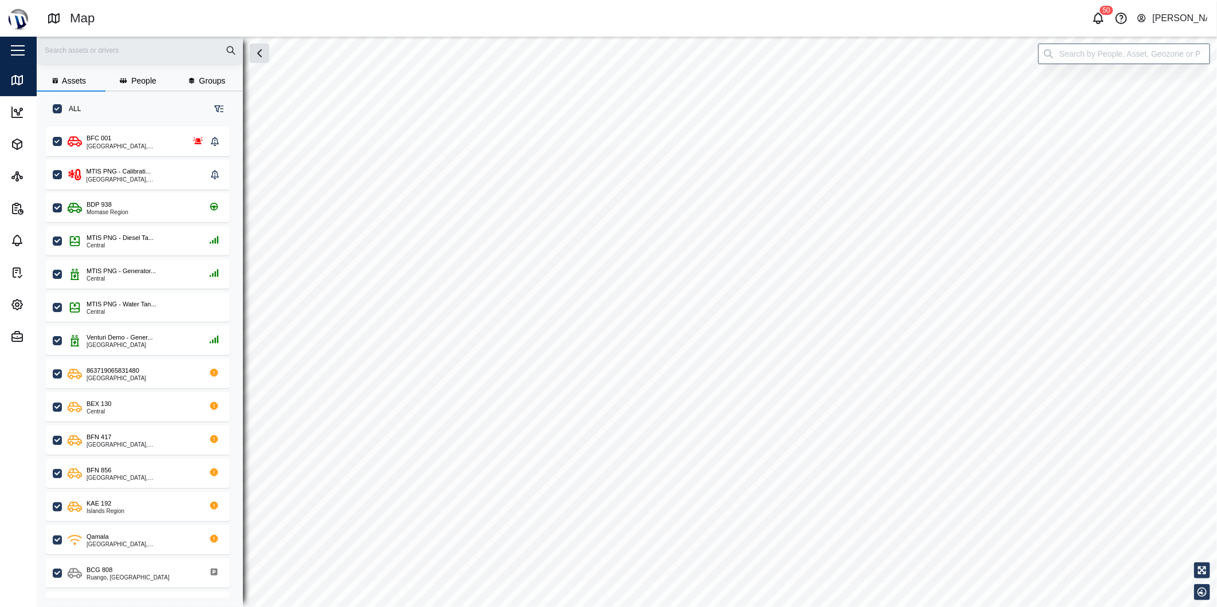
checkbox input "true"
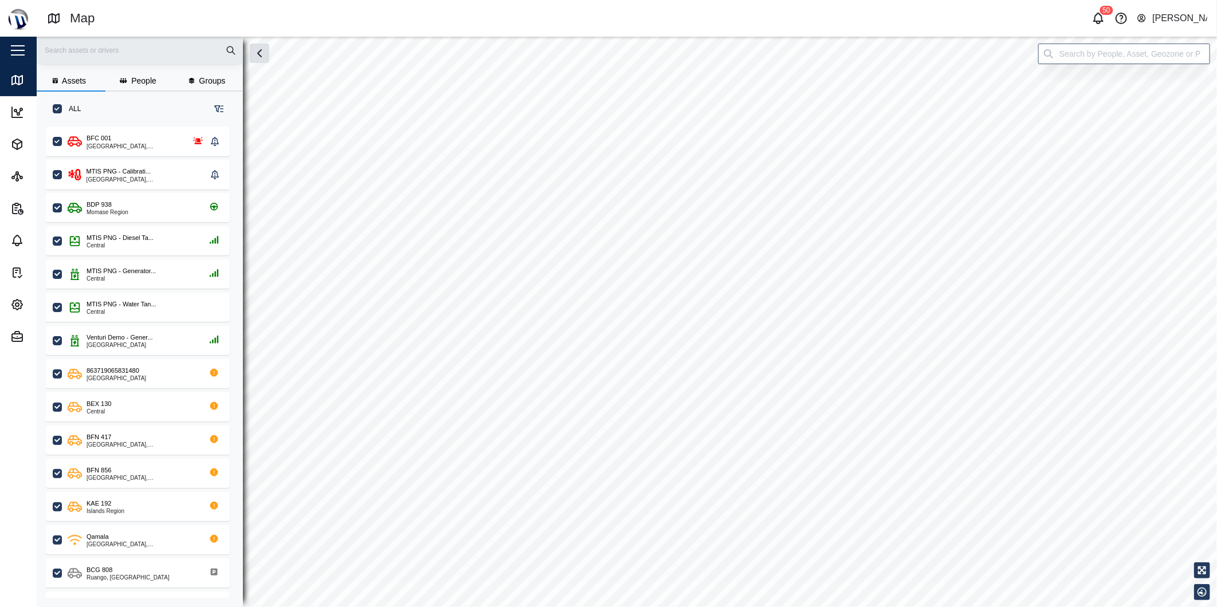
checkbox input "true"
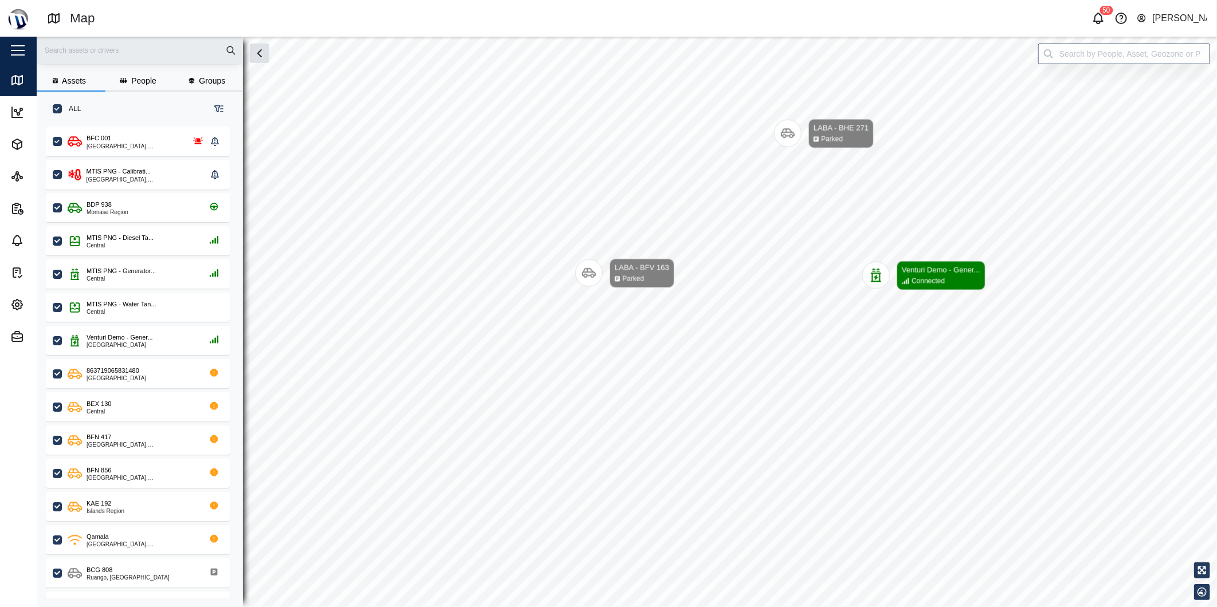
scroll to position [466, 178]
click at [95, 534] on div "Qamala" at bounding box center [98, 537] width 22 height 10
